Goal: Task Accomplishment & Management: Complete application form

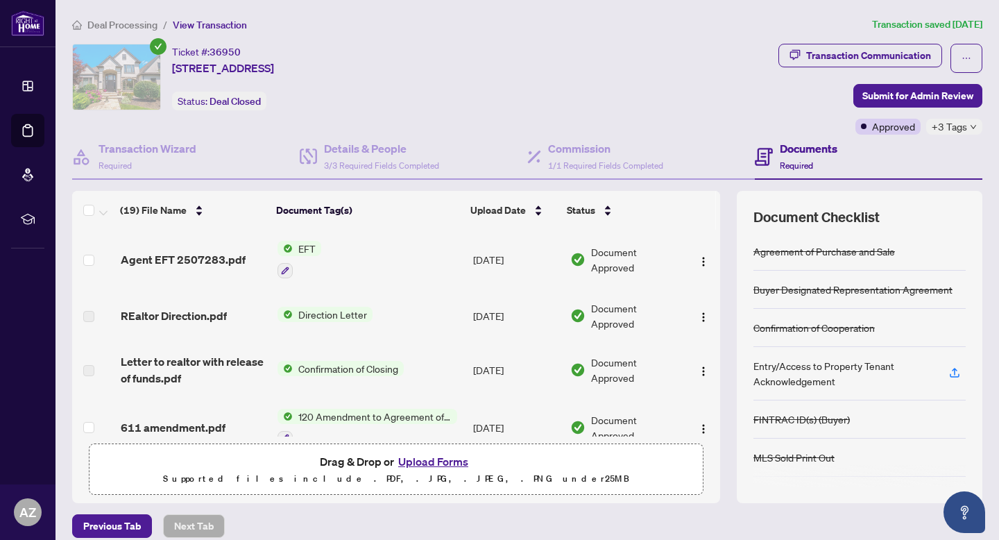
click at [122, 24] on span "Deal Processing" at bounding box center [122, 25] width 70 height 12
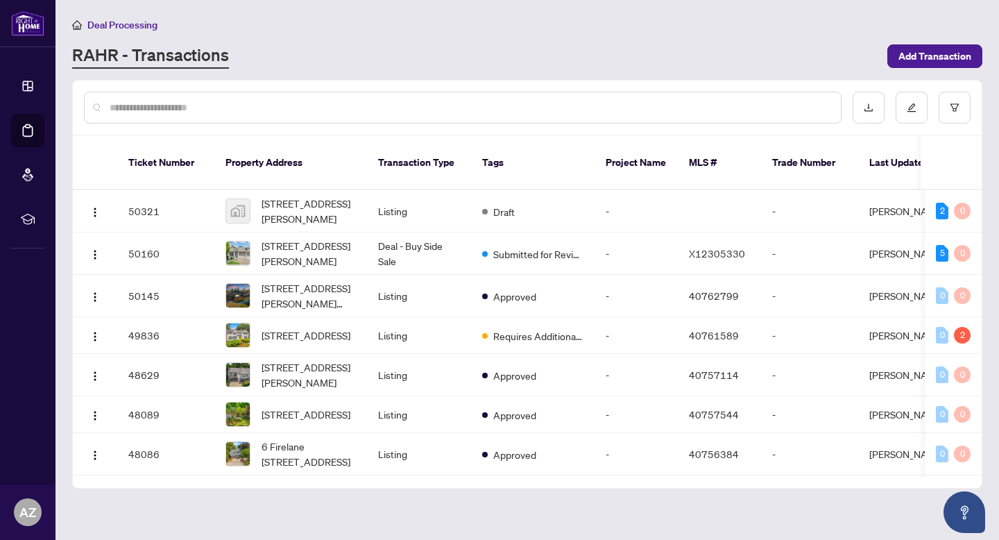
click at [189, 103] on input "text" at bounding box center [470, 107] width 720 height 15
click at [361, 190] on td "[STREET_ADDRESS][PERSON_NAME]" at bounding box center [290, 211] width 153 height 42
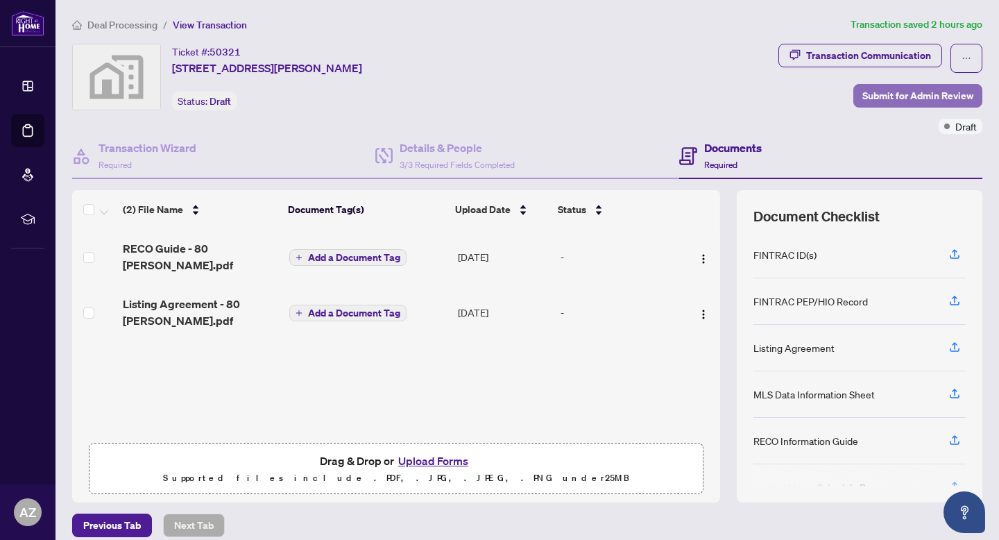
click at [931, 91] on span "Submit for Admin Review" at bounding box center [917, 96] width 111 height 22
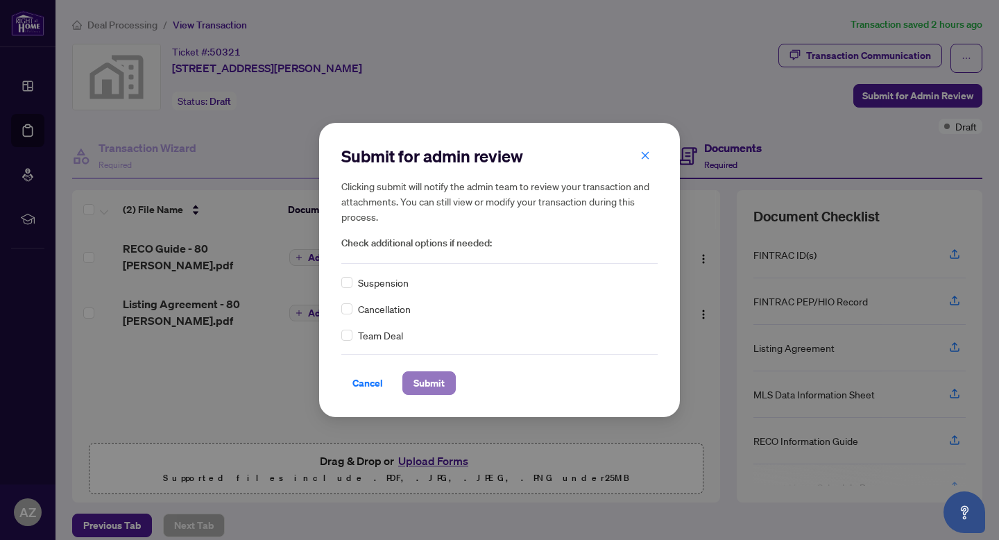
click at [439, 388] on span "Submit" at bounding box center [428, 383] width 31 height 22
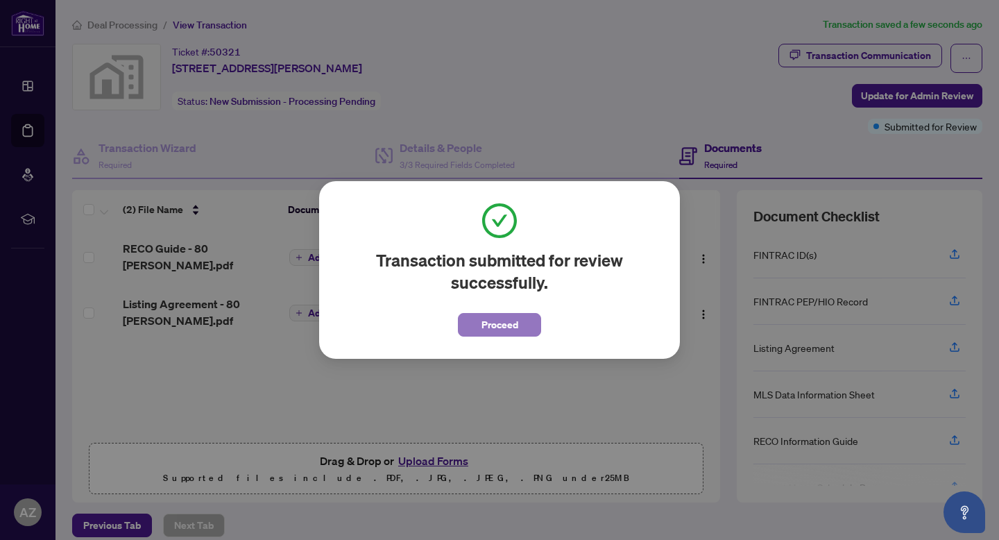
click at [485, 325] on span "Proceed" at bounding box center [499, 324] width 37 height 22
